Goal: Information Seeking & Learning: Learn about a topic

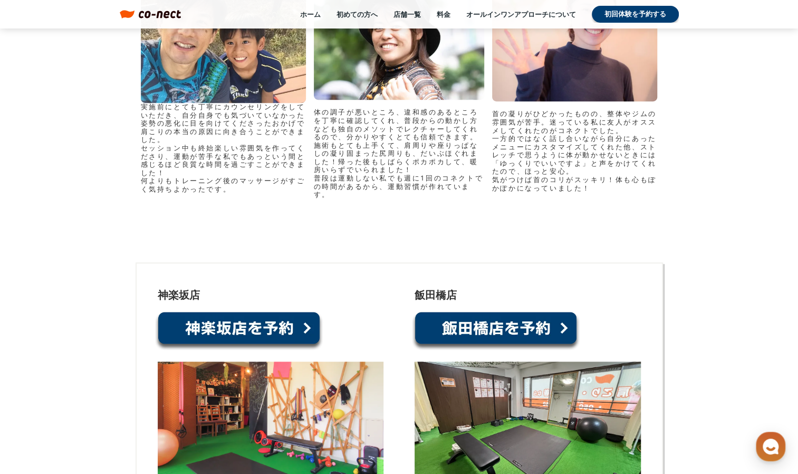
scroll to position [4783, 0]
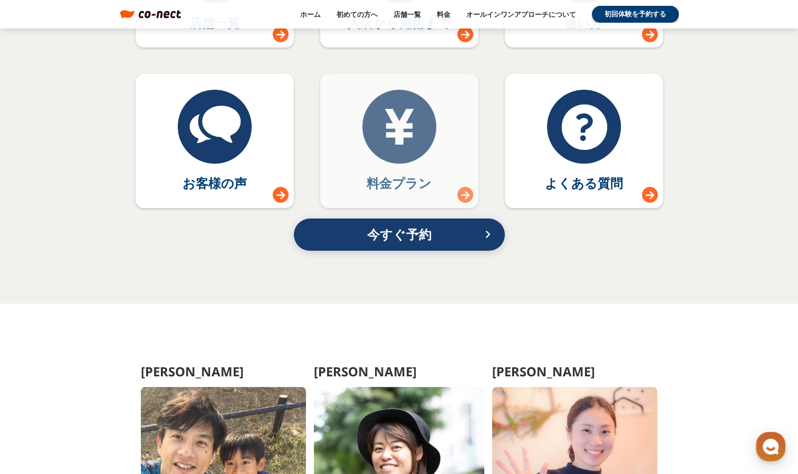
click at [405, 134] on div at bounding box center [399, 127] width 74 height 74
